Goal: Task Accomplishment & Management: Use online tool/utility

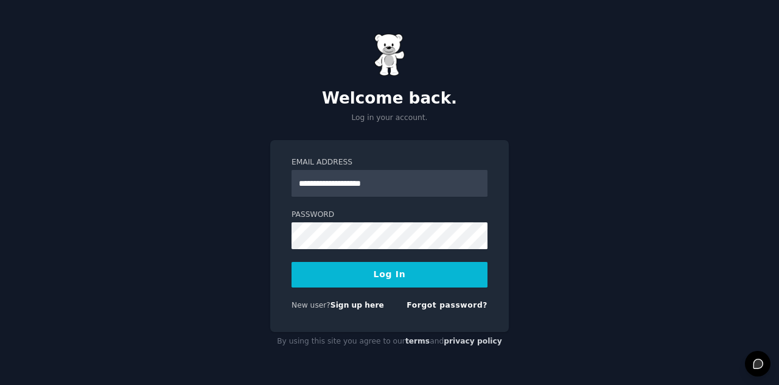
type input "**********"
click at [361, 221] on div "Password" at bounding box center [389, 228] width 196 height 39
click at [366, 308] on link "Sign up here" at bounding box center [357, 305] width 54 height 9
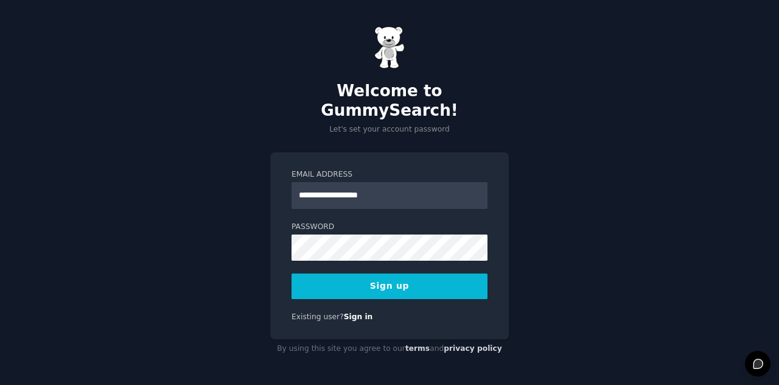
click at [409, 285] on button "Sign up" at bounding box center [389, 286] width 196 height 26
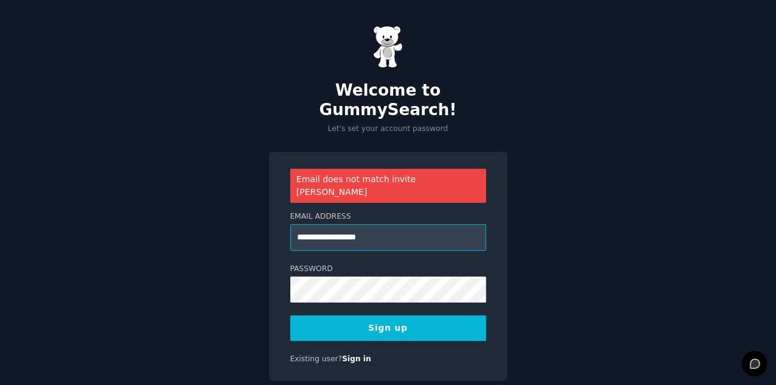
click at [335, 224] on input "**********" at bounding box center [388, 237] width 196 height 27
type input "**********"
click at [398, 315] on button "Sign up" at bounding box center [388, 328] width 196 height 26
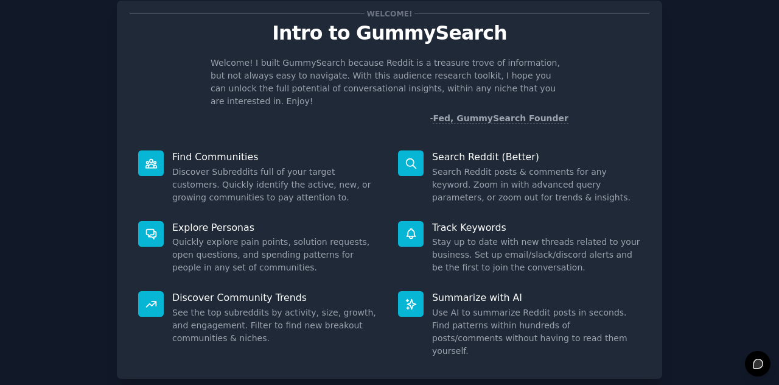
scroll to position [91, 0]
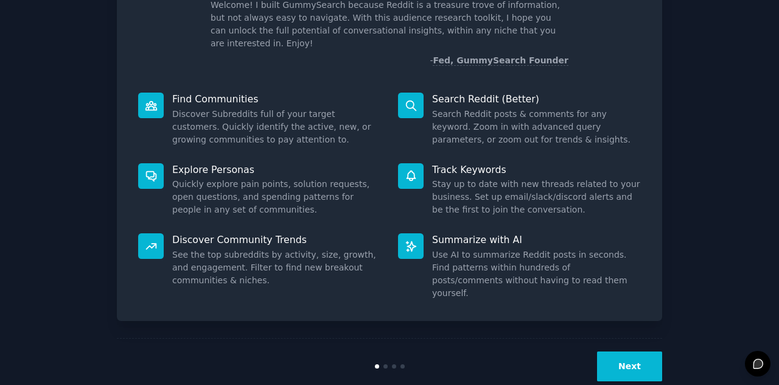
click at [605, 351] on button "Next" at bounding box center [629, 366] width 65 height 30
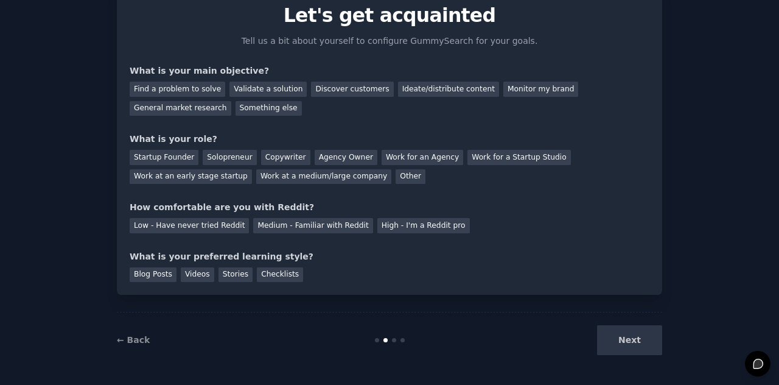
scroll to position [51, 0]
click at [172, 85] on div "Find a problem to solve" at bounding box center [178, 89] width 96 height 15
click at [167, 160] on div "Startup Founder" at bounding box center [164, 157] width 69 height 15
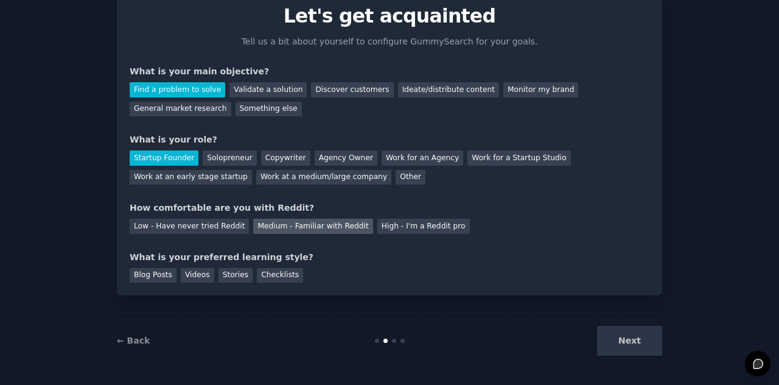
click at [339, 220] on div "Medium - Familiar with Reddit" at bounding box center [312, 225] width 119 height 15
click at [234, 281] on div "Stories" at bounding box center [235, 275] width 34 height 15
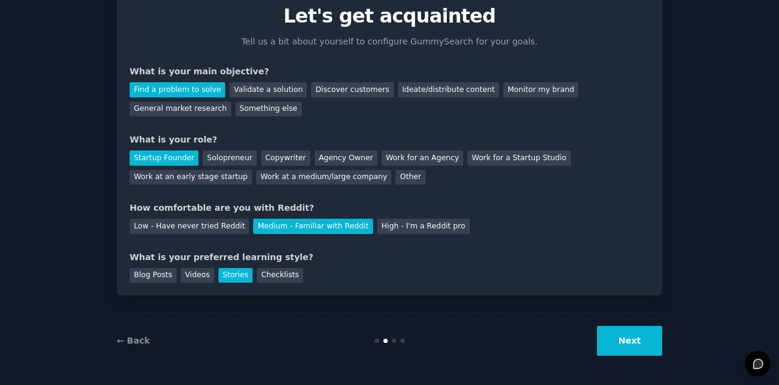
click at [611, 354] on button "Next" at bounding box center [629, 341] width 65 height 30
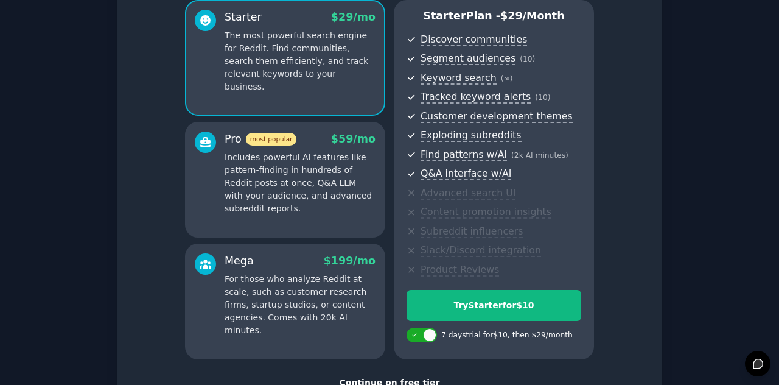
scroll to position [157, 0]
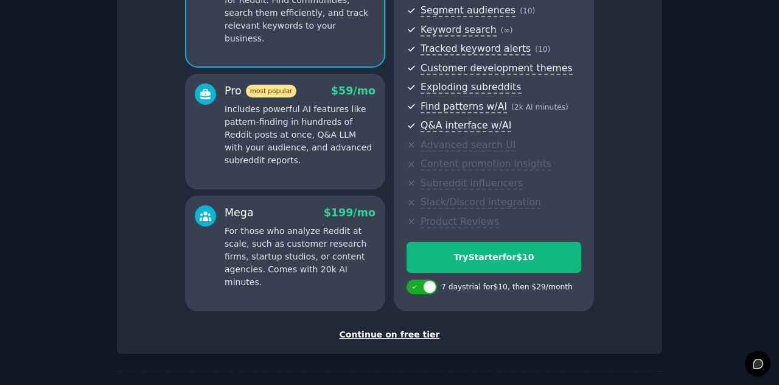
click at [417, 335] on div "Continue on free tier" at bounding box center [390, 334] width 520 height 13
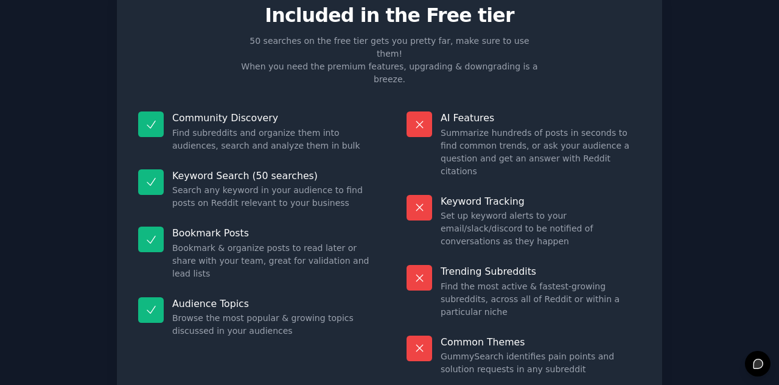
scroll to position [49, 0]
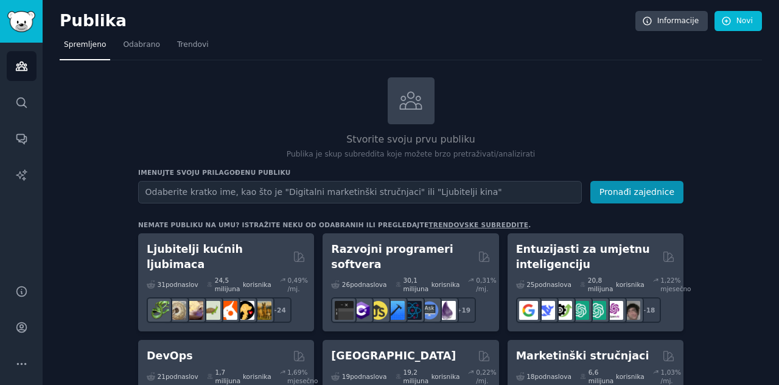
click at [269, 93] on div "Stvorite svoju prvu publiku Publika je skup subreddita koje možete brzo pretraž…" at bounding box center [410, 118] width 545 height 83
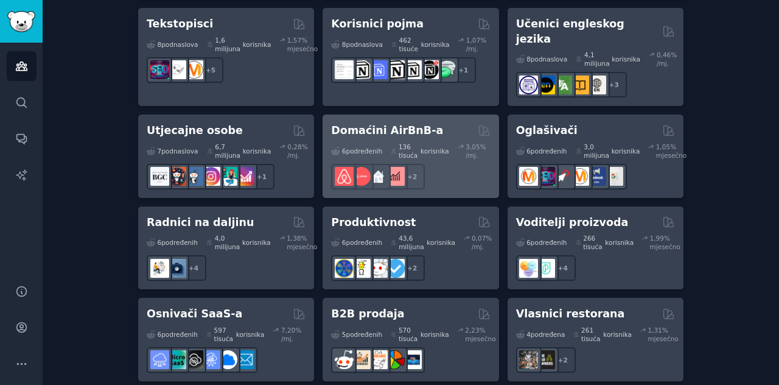
scroll to position [1092, 0]
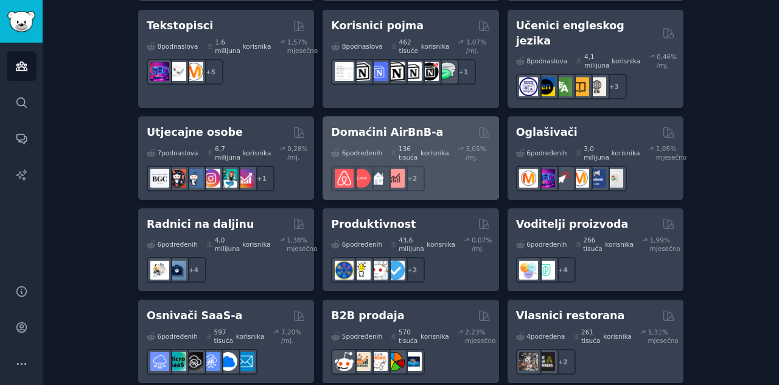
drag, startPoint x: 387, startPoint y: 128, endPoint x: 353, endPoint y: 114, distance: 36.6
click at [353, 126] on font "Domaćini AirBnB-a" at bounding box center [387, 132] width 112 height 12
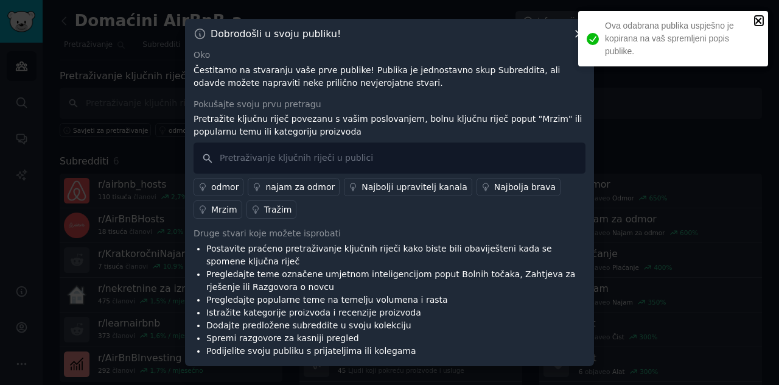
click at [759, 16] on icon "zatvoriti" at bounding box center [758, 21] width 9 height 10
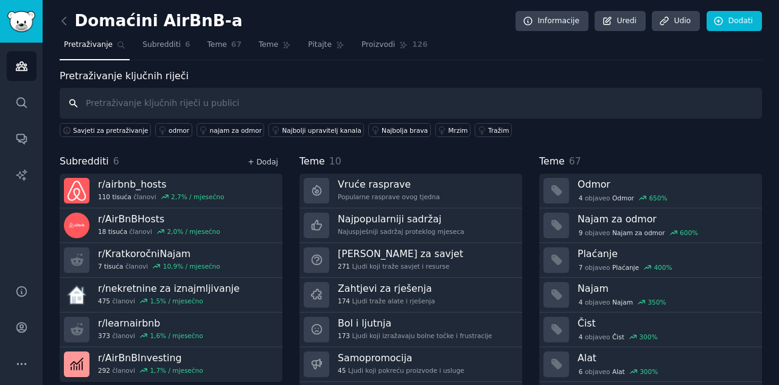
scroll to position [32, 0]
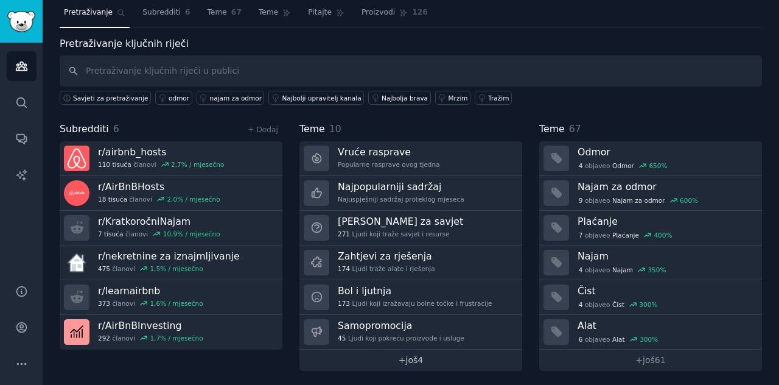
click at [439, 360] on link "+ još 4" at bounding box center [410, 359] width 223 height 21
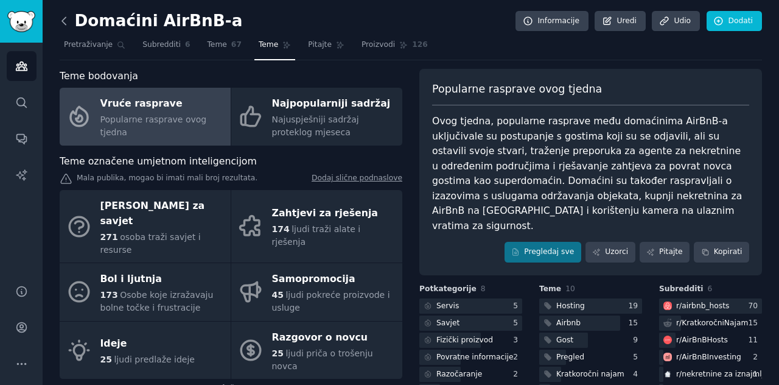
click at [67, 16] on icon at bounding box center [64, 21] width 13 height 13
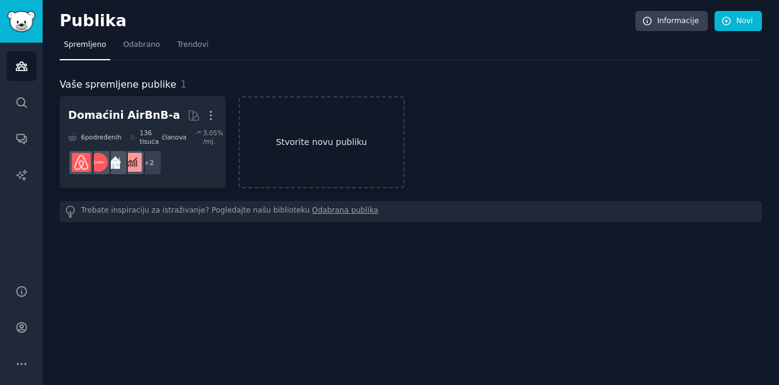
click at [309, 167] on link "Stvorite novu publiku" at bounding box center [322, 142] width 166 height 92
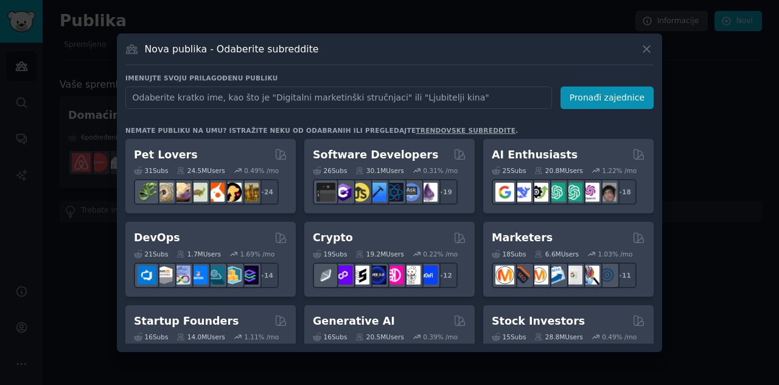
click at [287, 89] on input "text" at bounding box center [338, 97] width 427 height 23
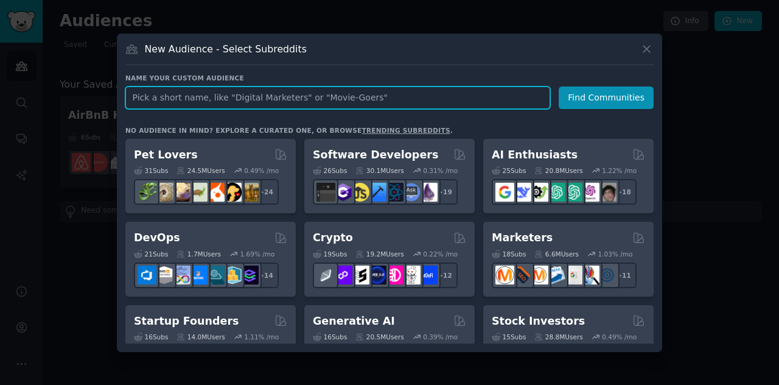
click at [389, 86] on input "text" at bounding box center [337, 97] width 425 height 23
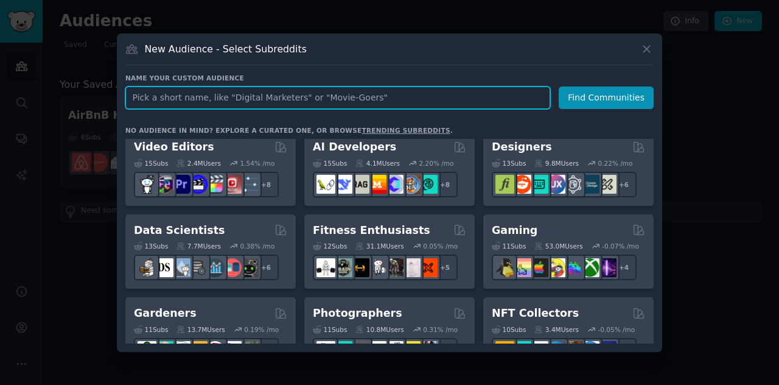
scroll to position [260, 0]
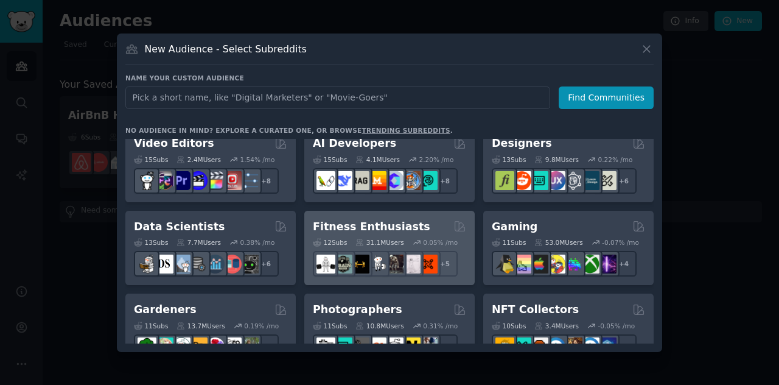
click at [352, 226] on h2 "Fitness Enthusiasts" at bounding box center [371, 226] width 117 height 15
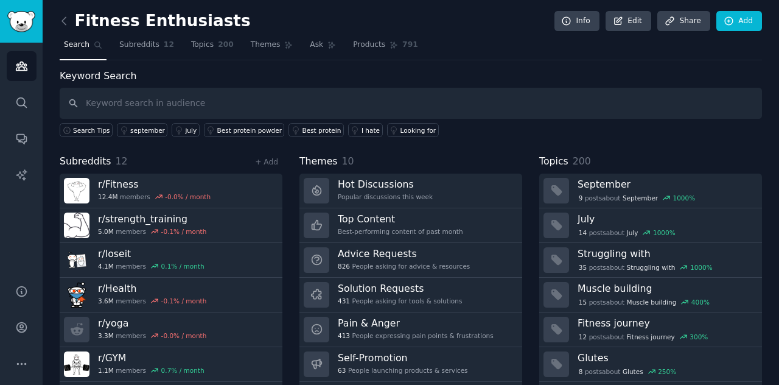
click at [64, 27] on link at bounding box center [67, 21] width 15 height 19
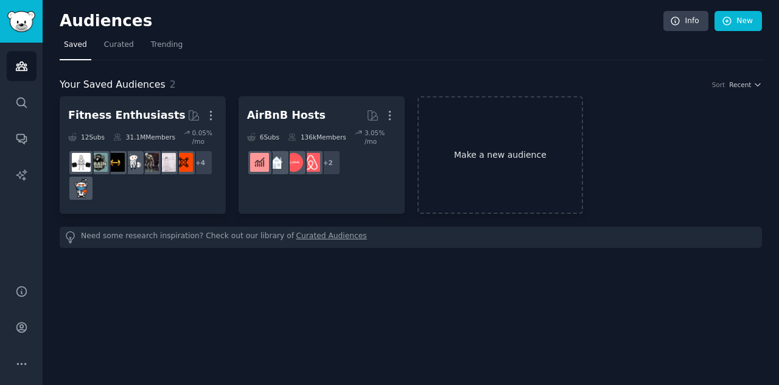
click at [464, 110] on link "Make a new audience" at bounding box center [500, 154] width 166 height 117
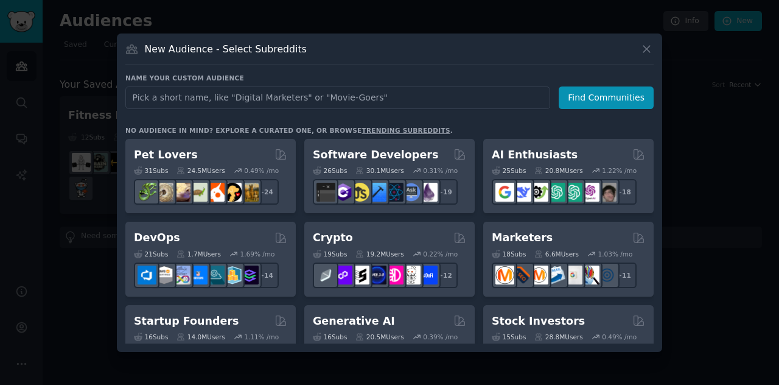
click at [445, 93] on input "text" at bounding box center [337, 97] width 425 height 23
click at [643, 51] on icon at bounding box center [646, 49] width 13 height 13
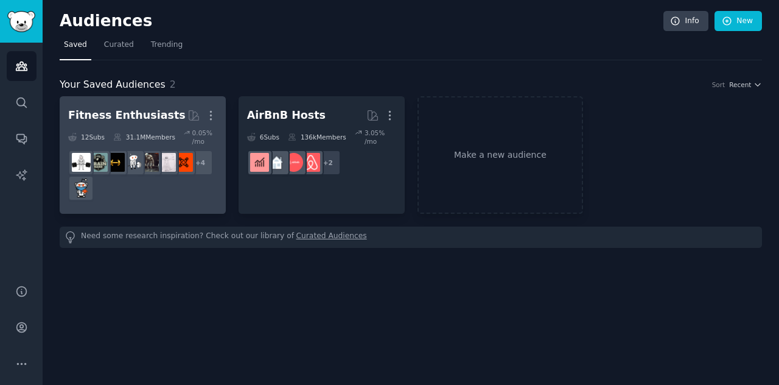
click at [138, 109] on div "Fitness Enthusiasts" at bounding box center [126, 115] width 117 height 15
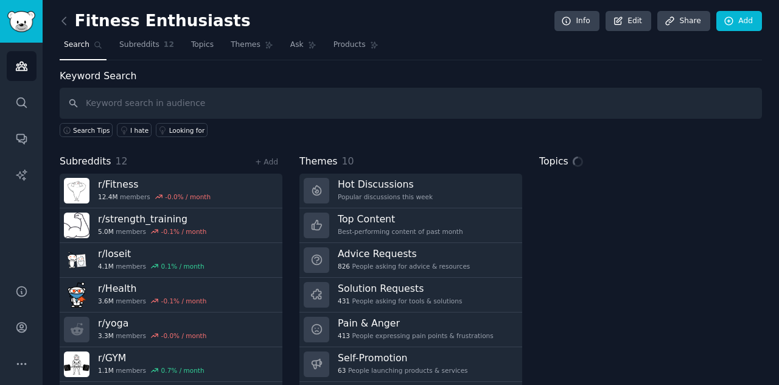
scroll to position [32, 0]
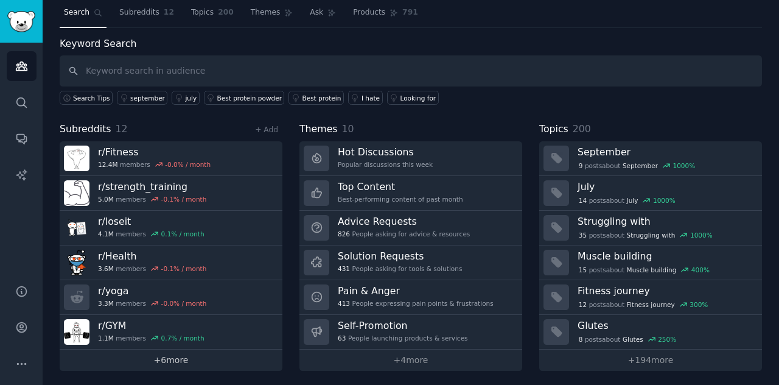
click at [141, 357] on link "+ 6 more" at bounding box center [171, 359] width 223 height 21
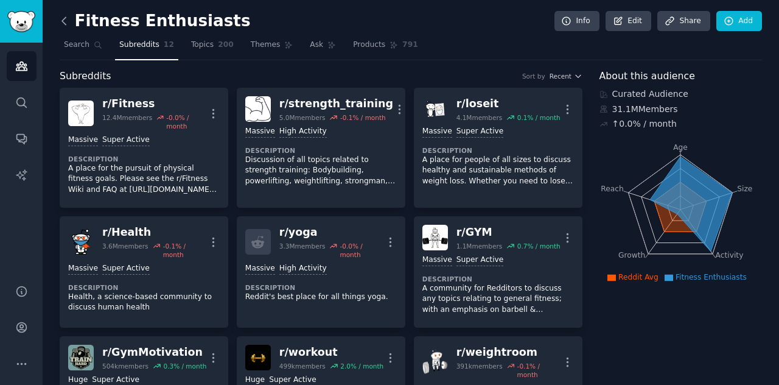
click at [63, 21] on icon at bounding box center [64, 20] width 4 height 7
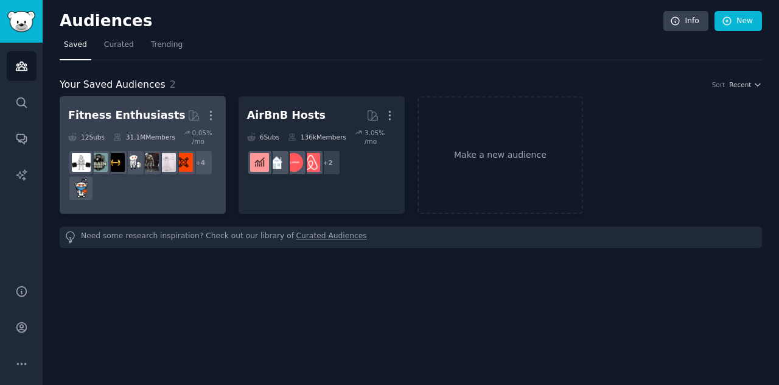
click at [138, 105] on h2 "Fitness Enthusiasts More" at bounding box center [142, 115] width 149 height 21
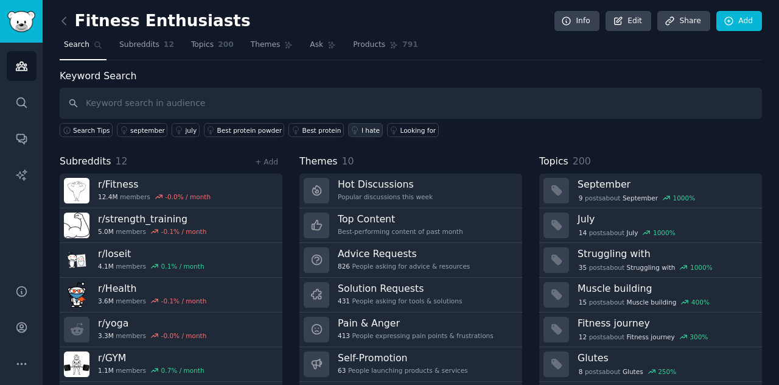
click at [361, 126] on div "I hate" at bounding box center [370, 130] width 18 height 9
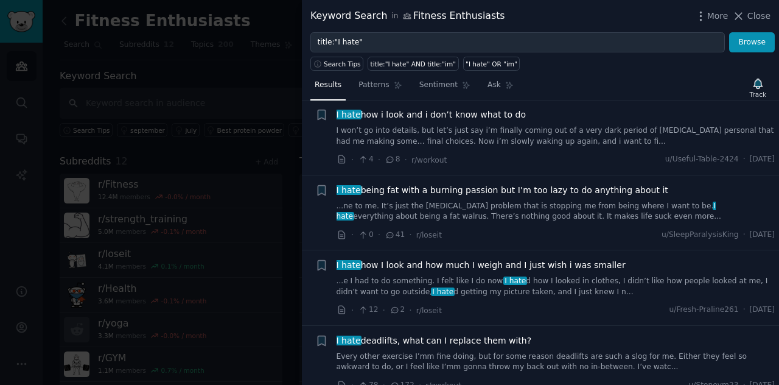
scroll to position [397, 0]
click at [742, 13] on icon at bounding box center [738, 16] width 13 height 13
click at [742, 13] on link "Add" at bounding box center [739, 21] width 46 height 21
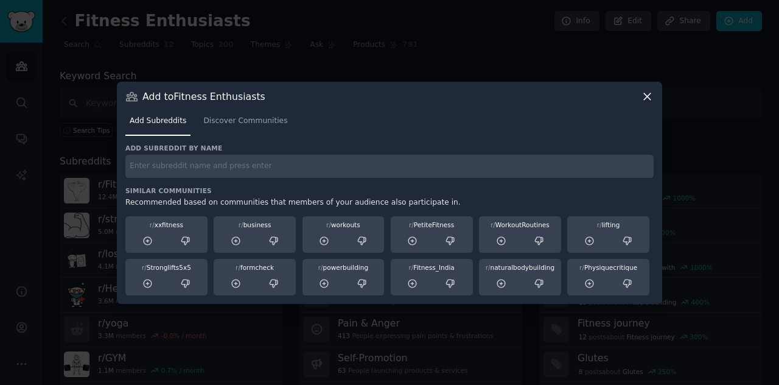
click at [643, 92] on icon at bounding box center [647, 96] width 13 height 13
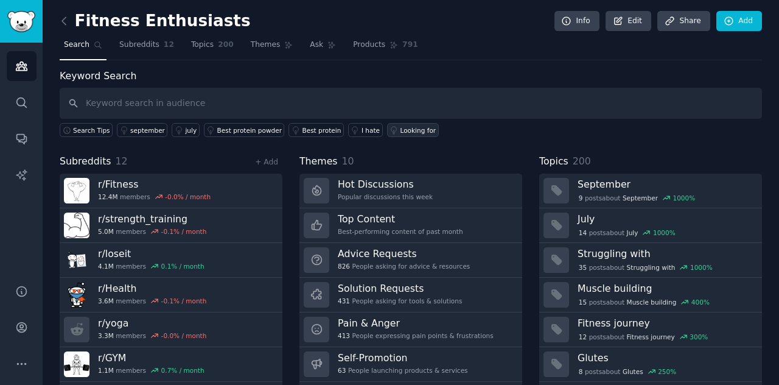
click at [400, 126] on div "Looking for" at bounding box center [418, 130] width 36 height 9
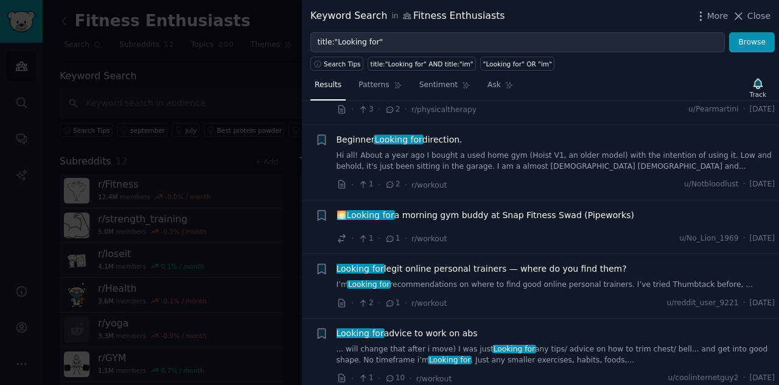
scroll to position [695, 0]
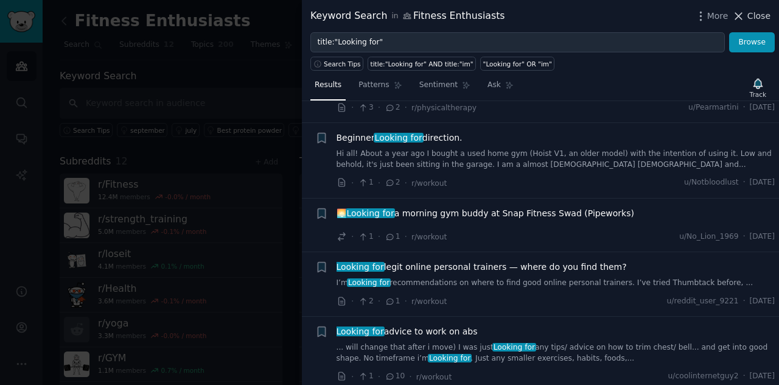
click at [738, 17] on icon at bounding box center [738, 16] width 13 height 13
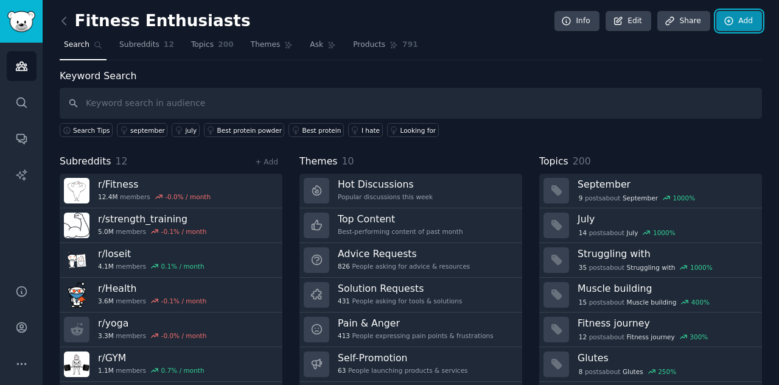
click at [739, 18] on link "Add" at bounding box center [739, 21] width 46 height 21
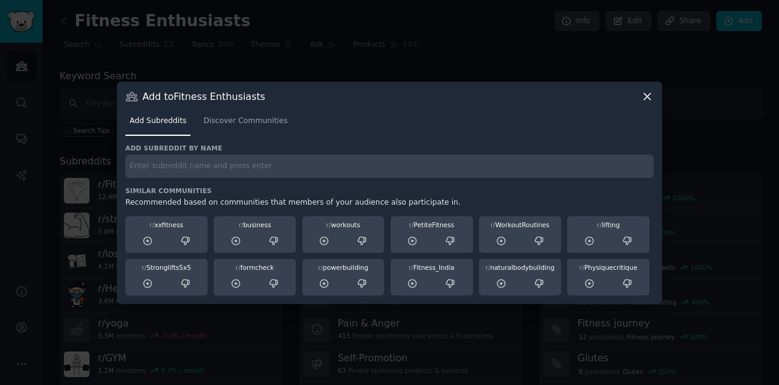
click at [646, 92] on icon at bounding box center [647, 96] width 13 height 13
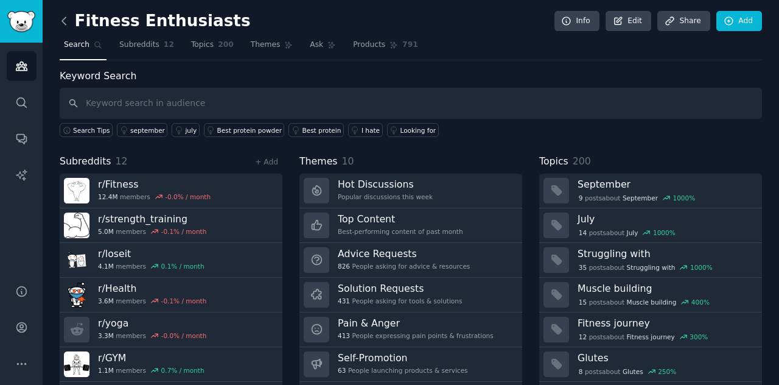
click at [64, 20] on icon at bounding box center [64, 21] width 13 height 13
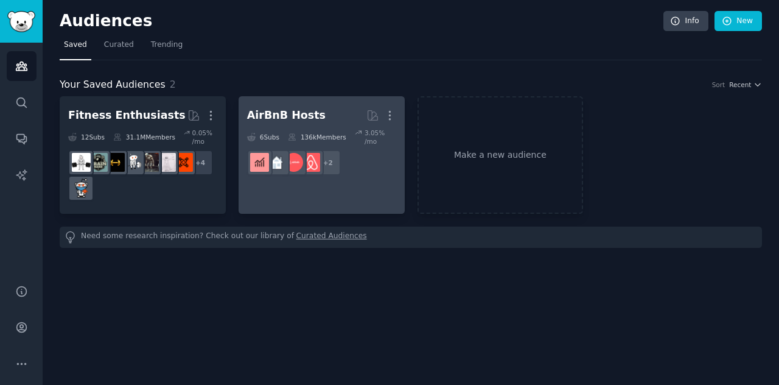
click at [307, 110] on div "AirBnB Hosts" at bounding box center [286, 115] width 78 height 15
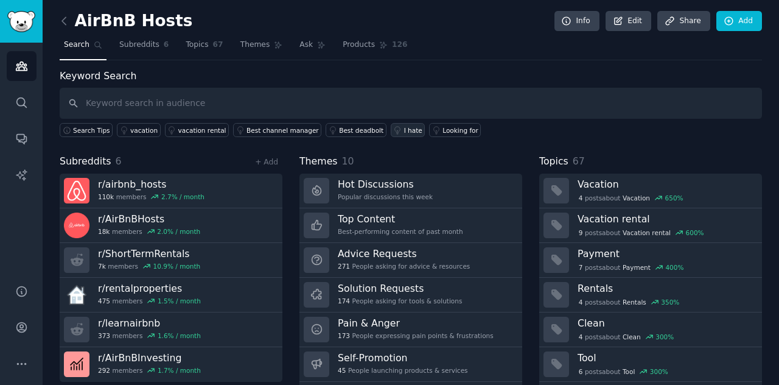
click at [404, 130] on div "I hate" at bounding box center [413, 130] width 18 height 9
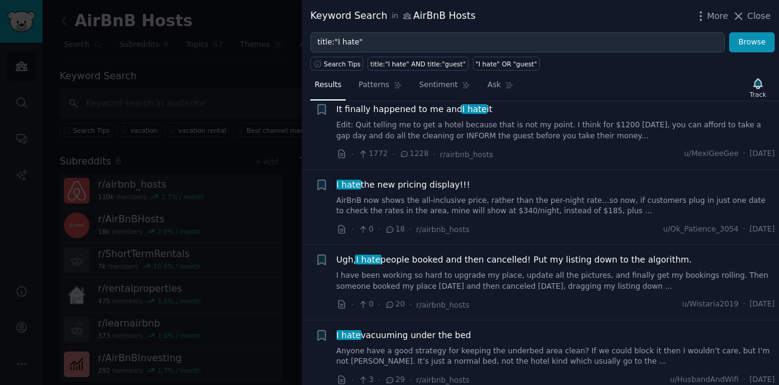
scroll to position [173, 0]
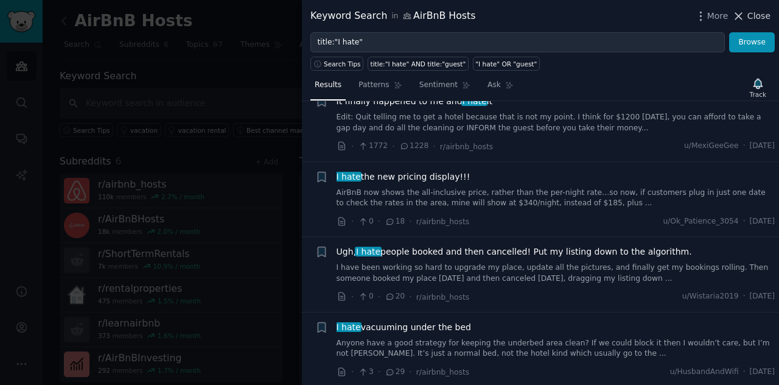
click at [745, 18] on icon at bounding box center [738, 16] width 13 height 13
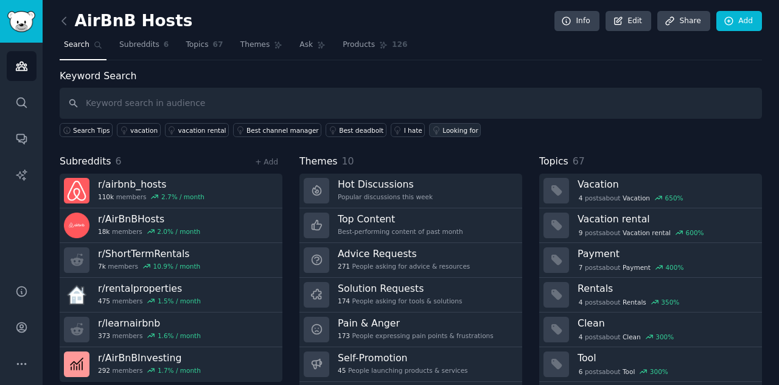
click at [442, 126] on div "Looking for" at bounding box center [460, 130] width 36 height 9
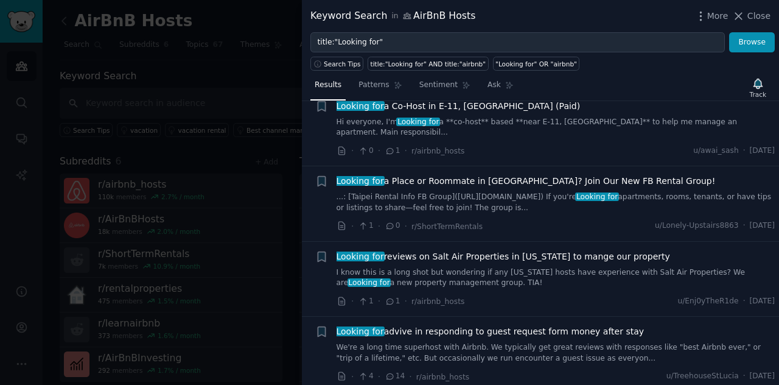
scroll to position [451, 0]
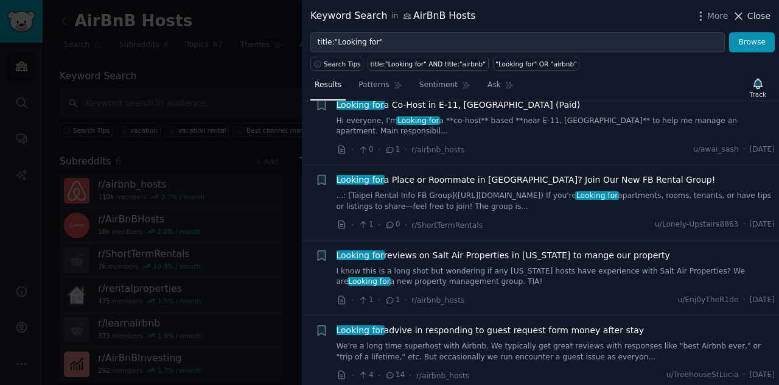
click at [739, 18] on icon at bounding box center [738, 16] width 13 height 13
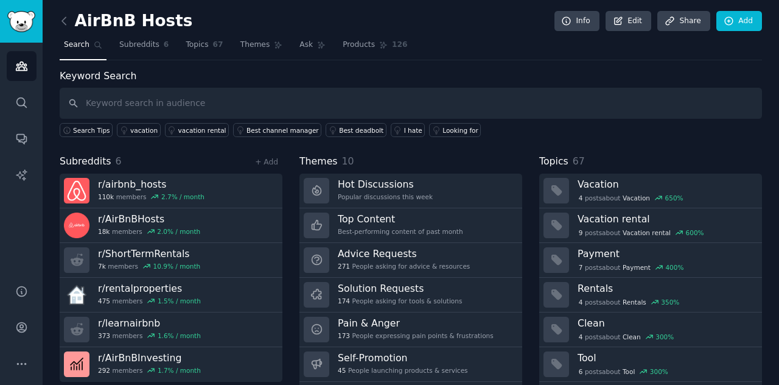
click at [73, 21] on link at bounding box center [67, 21] width 15 height 19
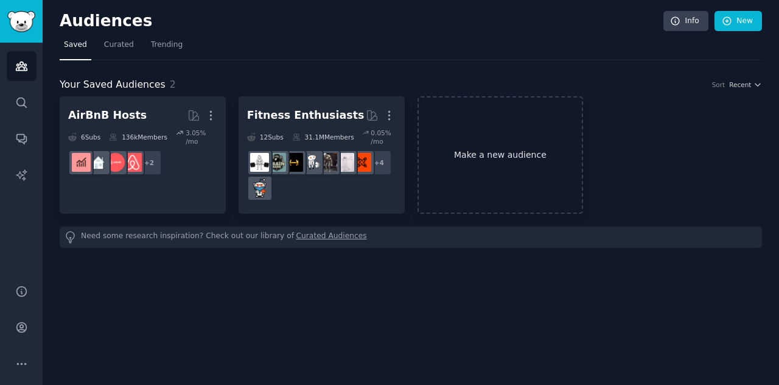
click at [454, 134] on link "Make a new audience" at bounding box center [500, 154] width 166 height 117
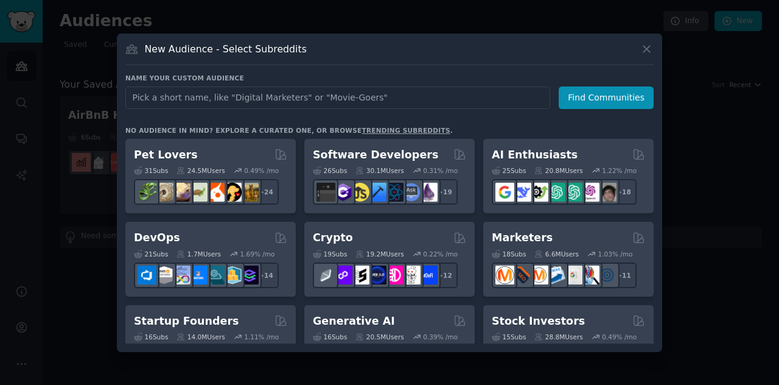
click at [457, 89] on input "text" at bounding box center [337, 97] width 425 height 23
type input "medicine"
click at [621, 84] on div "Name your custom audience Audience Name medicine Find Communities" at bounding box center [389, 91] width 528 height 35
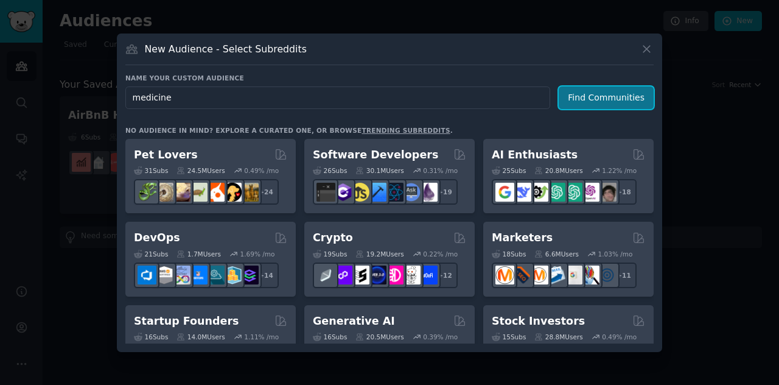
click at [621, 99] on button "Find Communities" at bounding box center [606, 97] width 95 height 23
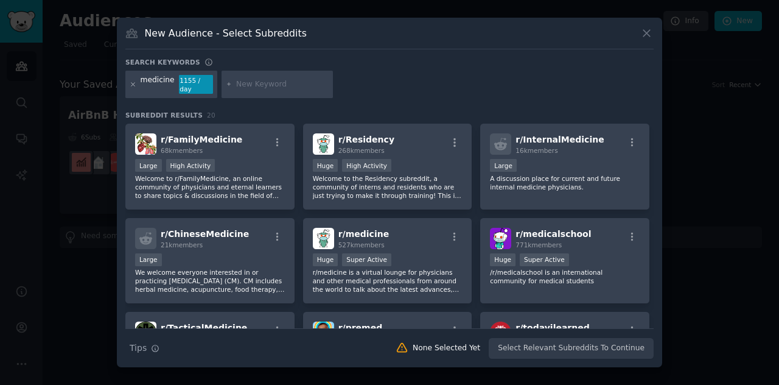
click at [131, 86] on icon at bounding box center [133, 84] width 7 height 7
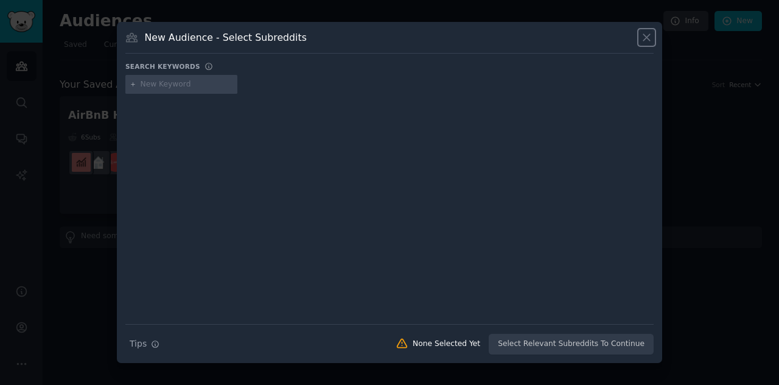
click at [644, 43] on icon at bounding box center [646, 37] width 13 height 13
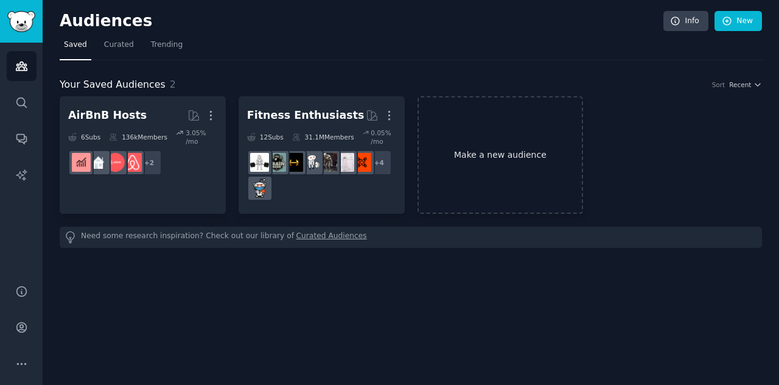
click at [423, 130] on link "Make a new audience" at bounding box center [500, 154] width 166 height 117
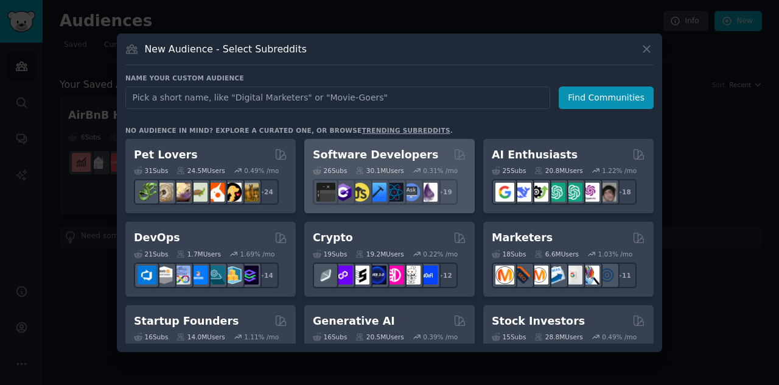
click at [420, 152] on div "Software Developers" at bounding box center [389, 154] width 153 height 15
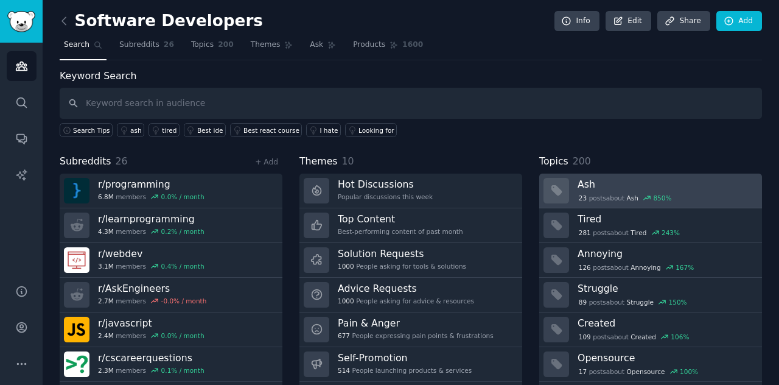
scroll to position [32, 0]
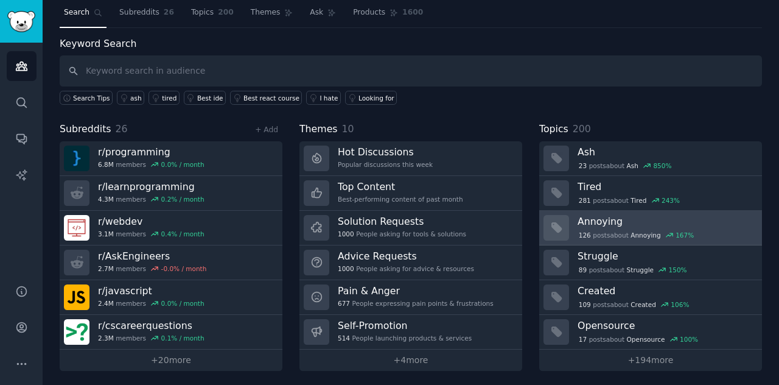
click at [646, 237] on span "Annoying" at bounding box center [645, 235] width 30 height 9
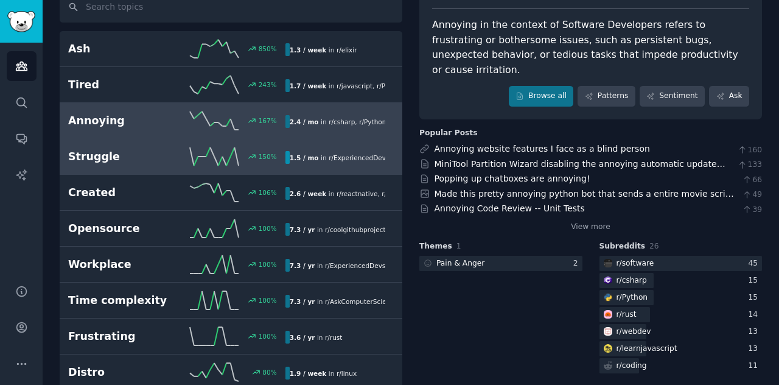
scroll to position [97, 0]
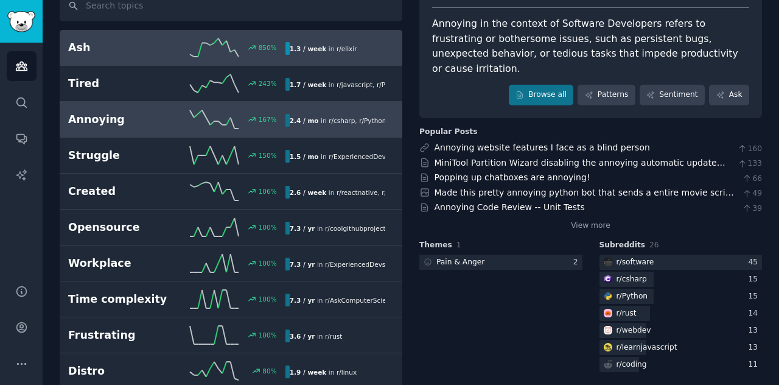
click at [259, 51] on div "850 %" at bounding box center [230, 47] width 108 height 18
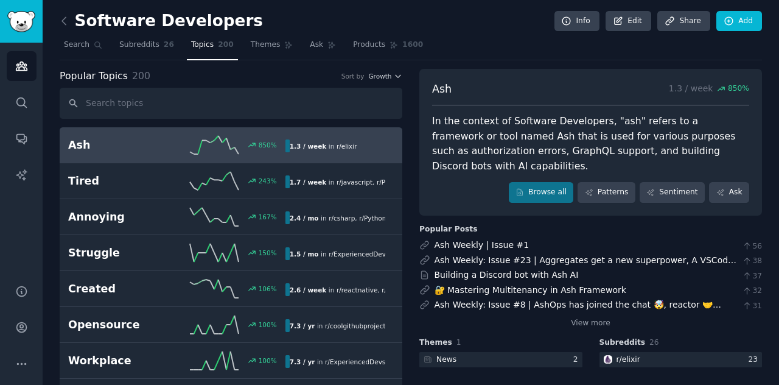
click at [67, 13] on link at bounding box center [67, 21] width 15 height 19
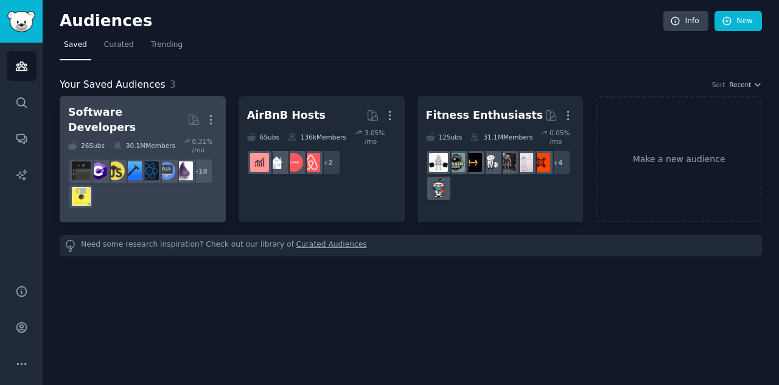
click at [125, 109] on div "Software Developers" at bounding box center [127, 120] width 119 height 30
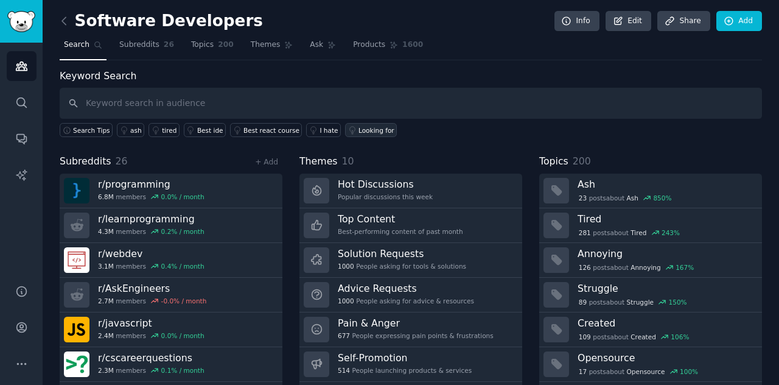
click at [358, 130] on div "Looking for" at bounding box center [376, 130] width 36 height 9
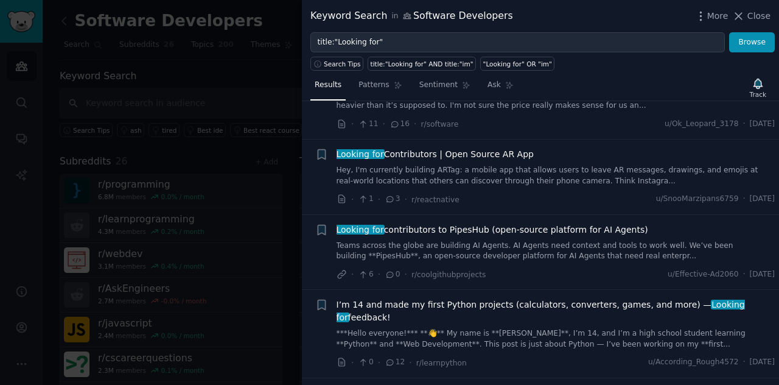
scroll to position [1242, 0]
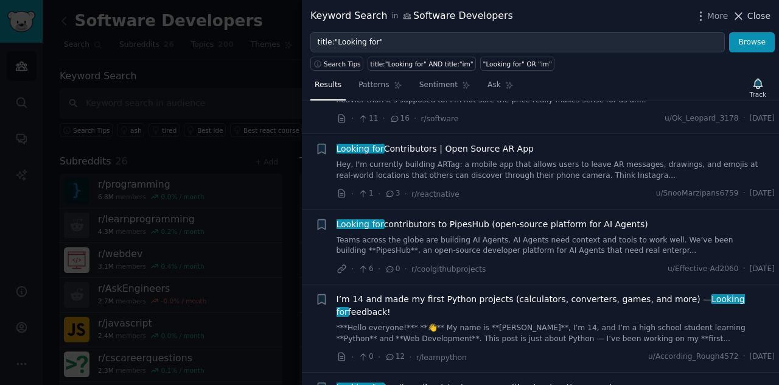
click at [745, 14] on icon at bounding box center [738, 16] width 13 height 13
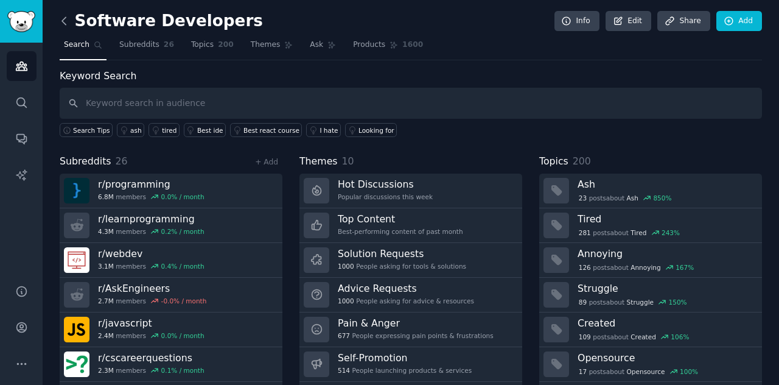
click at [66, 20] on icon at bounding box center [64, 21] width 13 height 13
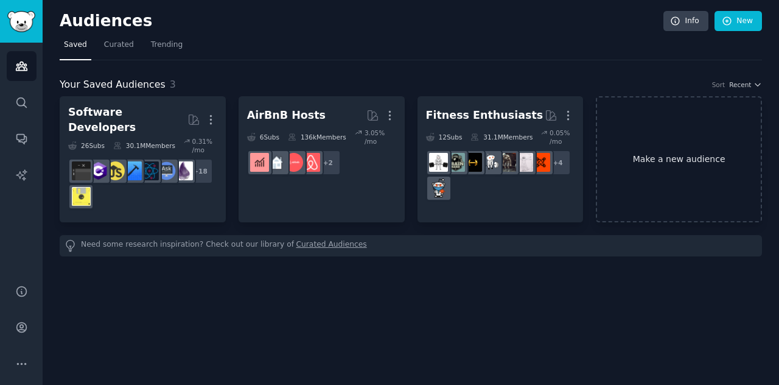
click at [677, 134] on link "Make a new audience" at bounding box center [679, 159] width 166 height 126
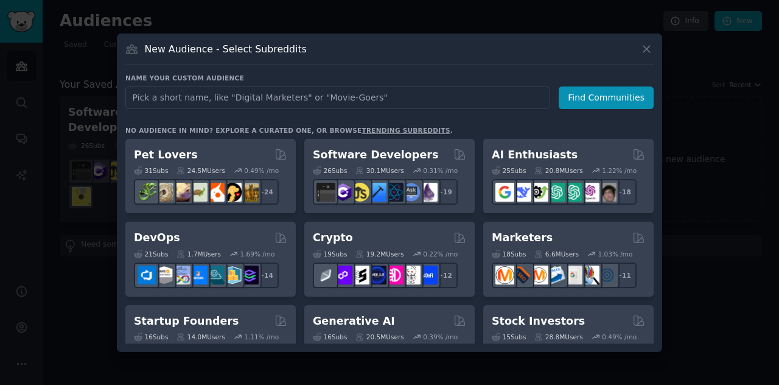
click at [490, 96] on input "text" at bounding box center [337, 97] width 425 height 23
type input "p"
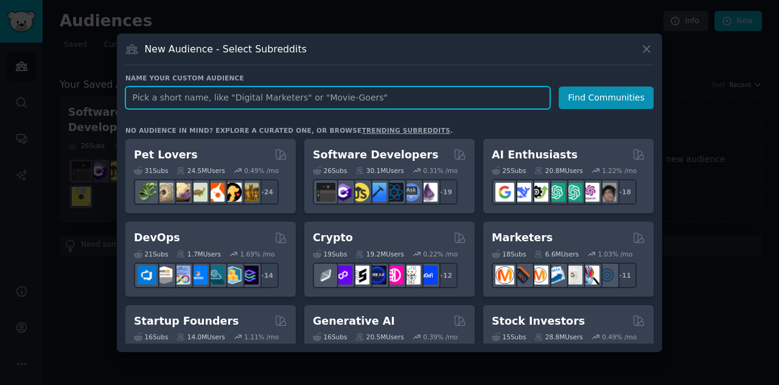
click at [309, 91] on input "text" at bounding box center [337, 97] width 425 height 23
type input "v"
click at [368, 102] on input "text" at bounding box center [337, 97] width 425 height 23
paste input "physical product"
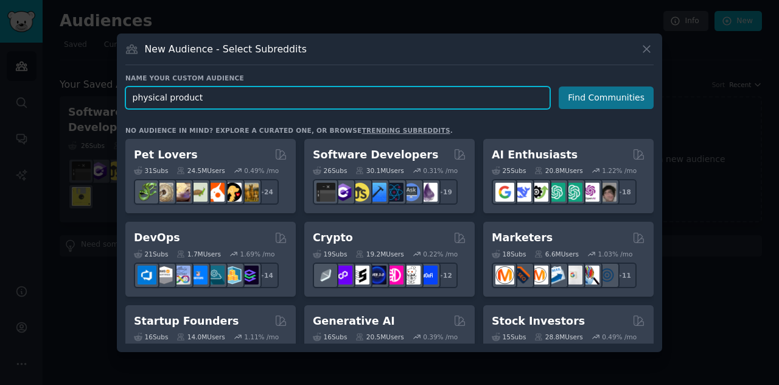
type input "physical product"
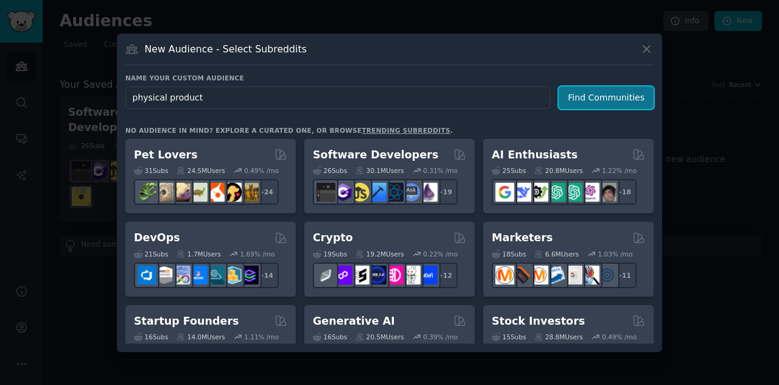
click at [601, 99] on button "Find Communities" at bounding box center [606, 97] width 95 height 23
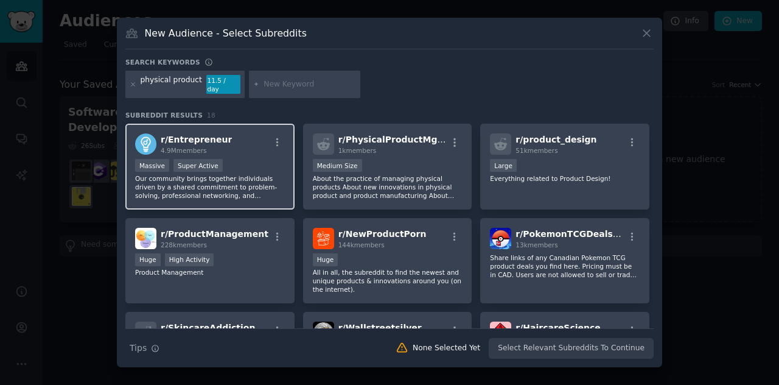
click at [232, 162] on div "Massive Super Active" at bounding box center [210, 166] width 150 height 15
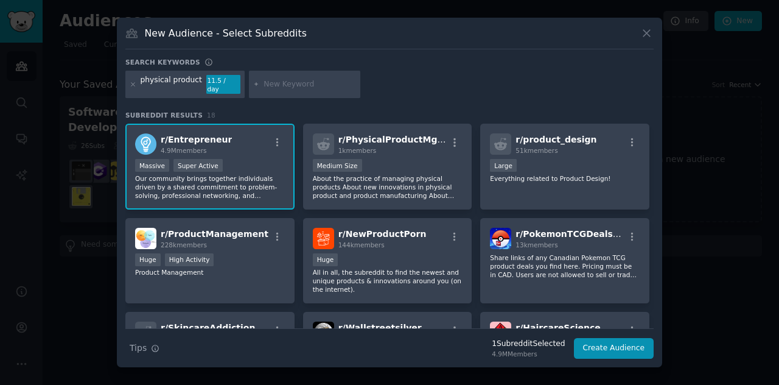
click at [201, 128] on div "r/ Entrepreneur 4.9M members Massive Super Active Our community brings together…" at bounding box center [209, 167] width 169 height 86
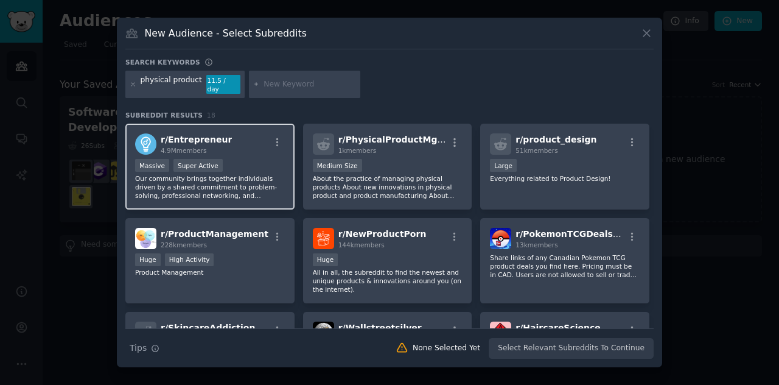
click at [203, 134] on span "r/ Entrepreneur" at bounding box center [196, 139] width 71 height 10
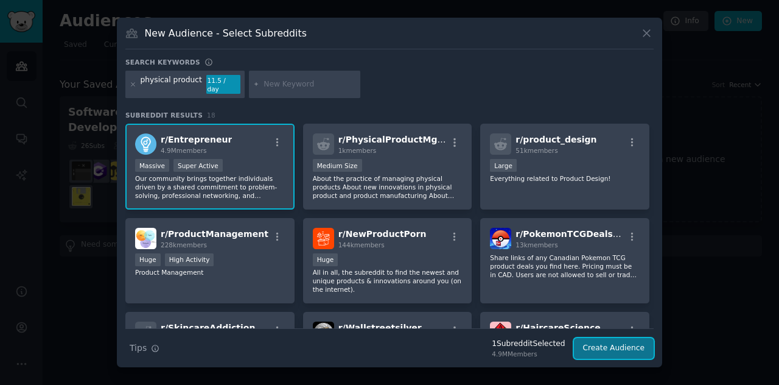
click at [596, 345] on button "Create Audience" at bounding box center [614, 348] width 80 height 21
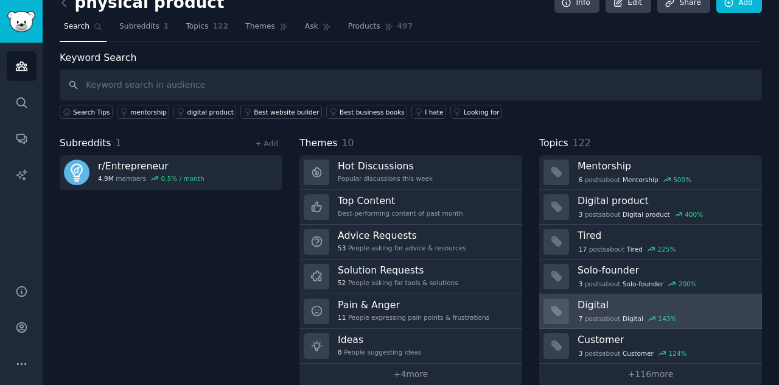
scroll to position [32, 0]
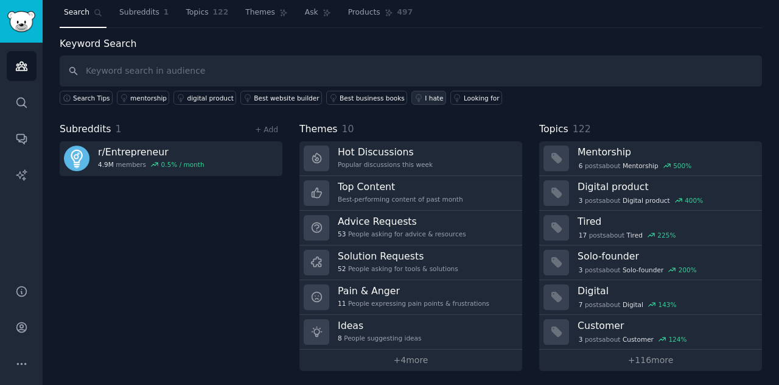
click at [425, 97] on div "I hate" at bounding box center [434, 98] width 18 height 9
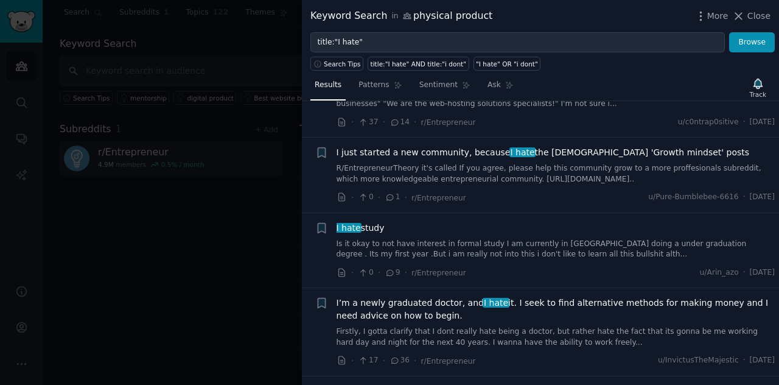
scroll to position [1124, 0]
click at [169, 165] on div at bounding box center [389, 192] width 779 height 385
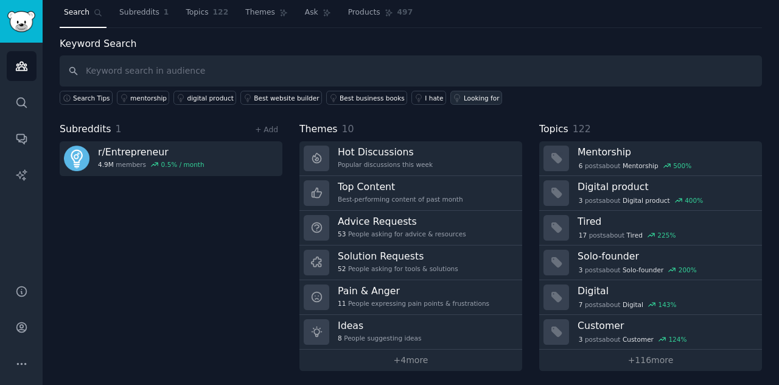
click at [464, 98] on div "Looking for" at bounding box center [482, 98] width 36 height 9
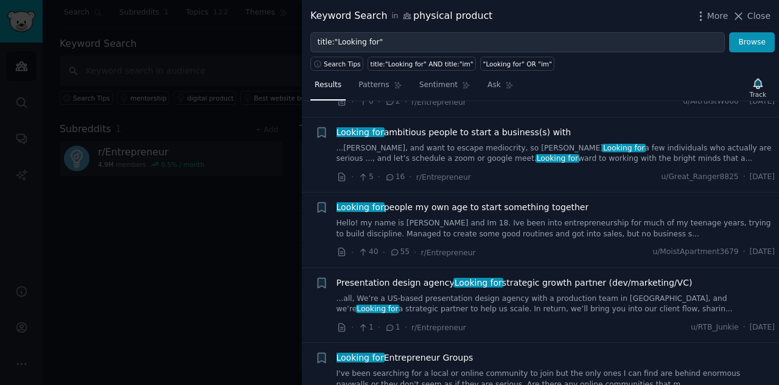
scroll to position [768, 0]
click at [578, 217] on link "Hello! my name is [PERSON_NAME] and Im 18. Ive been into entrepreneurship for m…" at bounding box center [555, 227] width 439 height 21
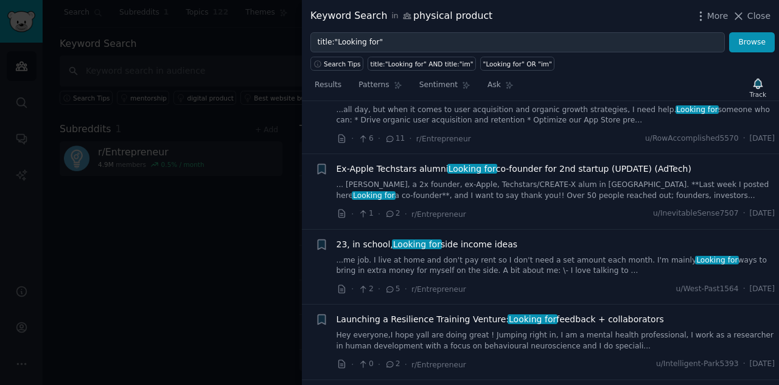
scroll to position [2233, 0]
click at [389, 283] on span "5" at bounding box center [392, 288] width 15 height 11
click at [389, 246] on div "23, in school, Looking for side income ideas ...me job. I live at home and don'…" at bounding box center [555, 266] width 439 height 58
click at [392, 254] on link "...me job. I live at home and don't pay rent so I don't need a set amount each …" at bounding box center [555, 264] width 439 height 21
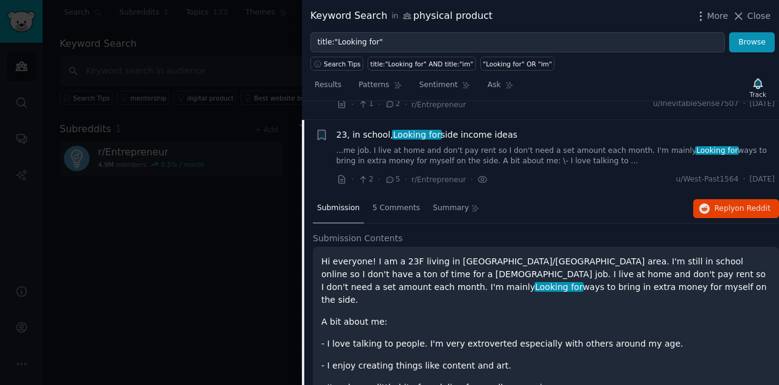
scroll to position [2145, 0]
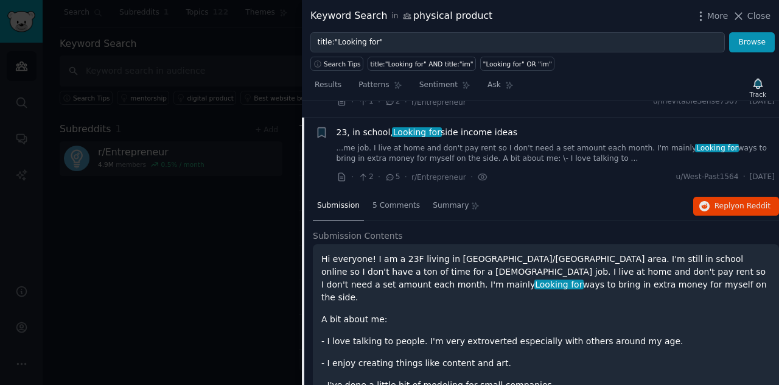
click at [392, 229] on h2 "Submission Contents" at bounding box center [546, 235] width 466 height 13
click at [375, 192] on div "5 Comments" at bounding box center [396, 206] width 56 height 29
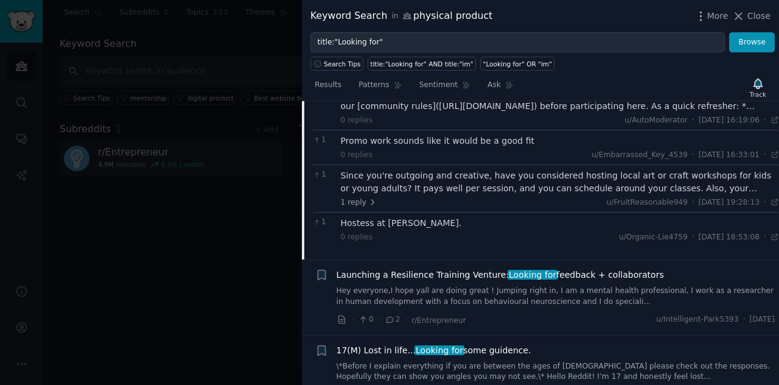
scroll to position [2312, 0]
